Goal: Check status: Check status

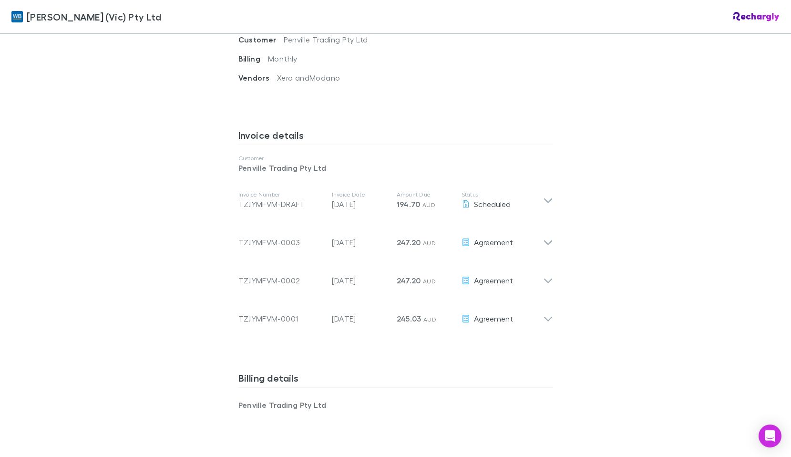
scroll to position [429, 0]
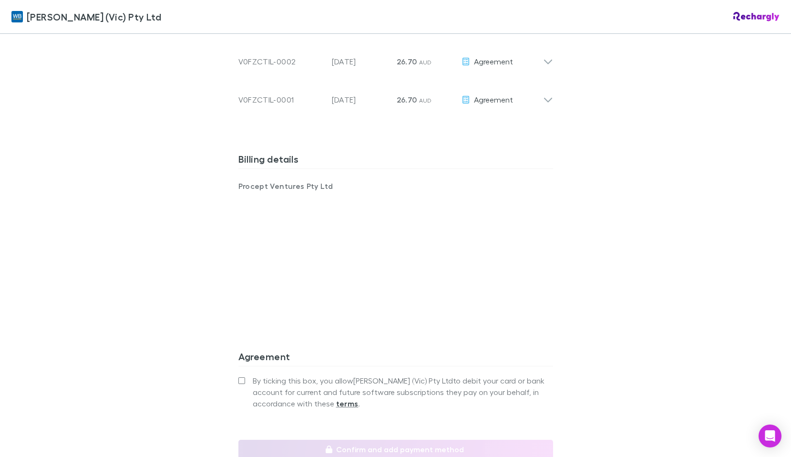
scroll to position [699, 0]
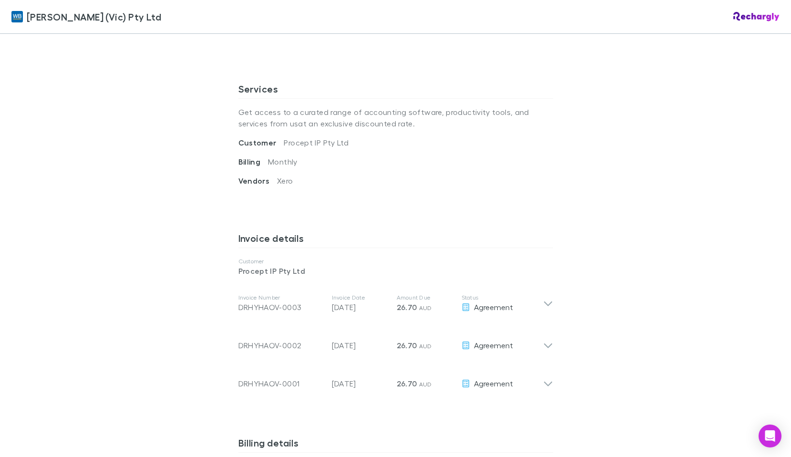
scroll to position [286, 0]
